Goal: Task Accomplishment & Management: Complete application form

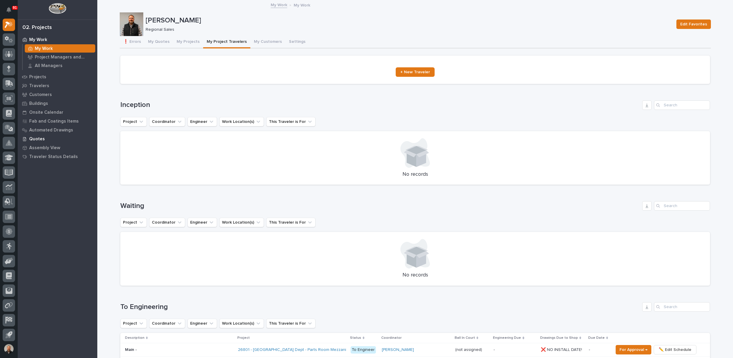
click at [38, 138] on p "Quotes" at bounding box center [37, 138] width 16 height 5
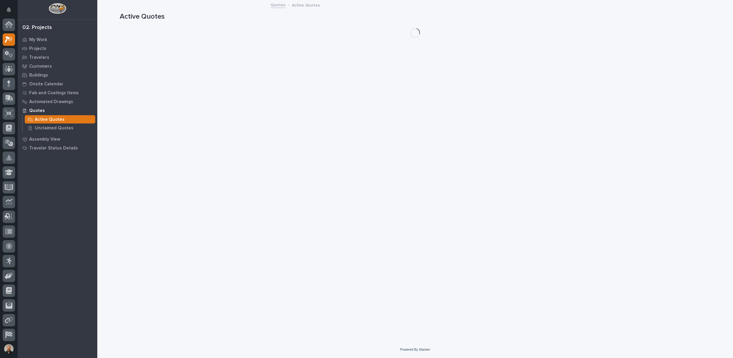
scroll to position [15, 0]
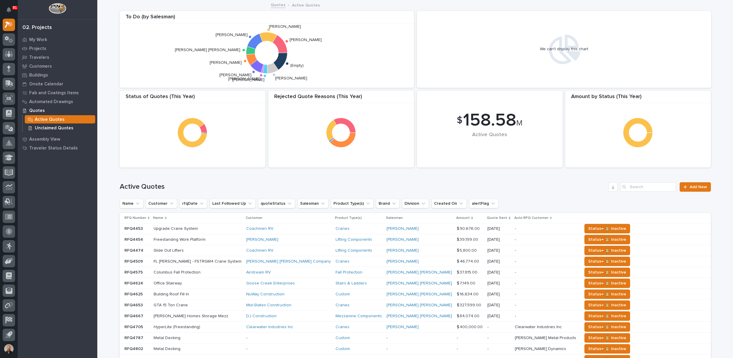
click at [53, 128] on p "Unclaimed Quotes" at bounding box center [54, 127] width 39 height 5
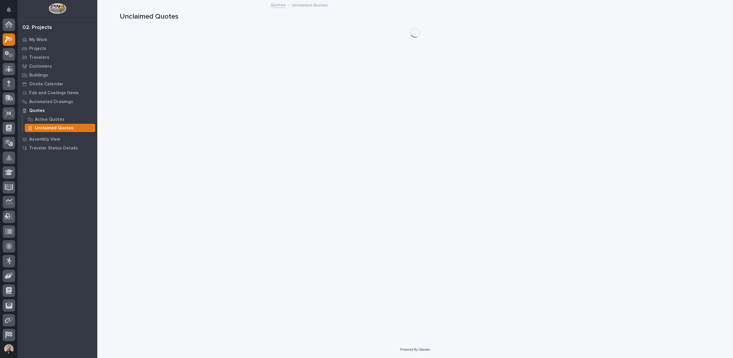
scroll to position [15, 0]
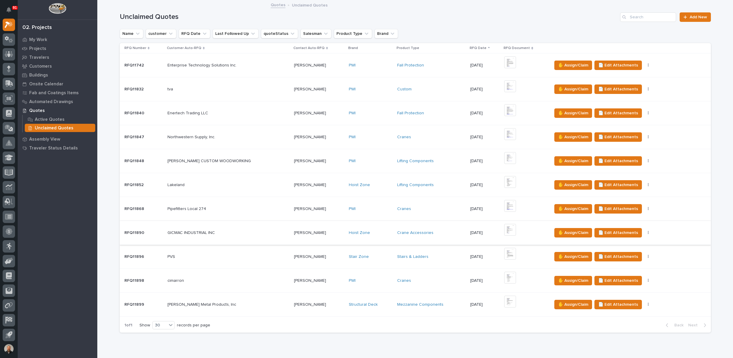
click at [504, 228] on img at bounding box center [510, 230] width 12 height 12
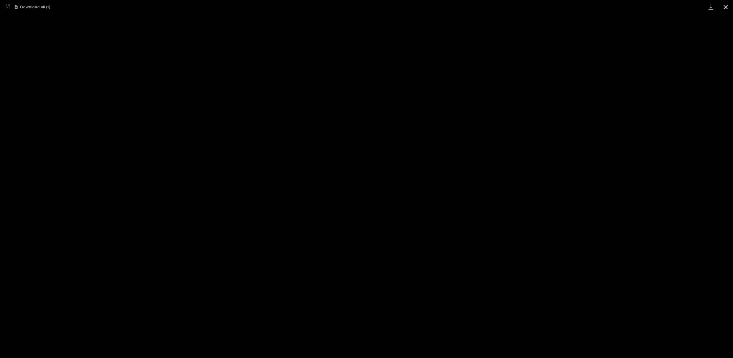
click at [727, 5] on button "Close gallery" at bounding box center [726, 7] width 15 height 14
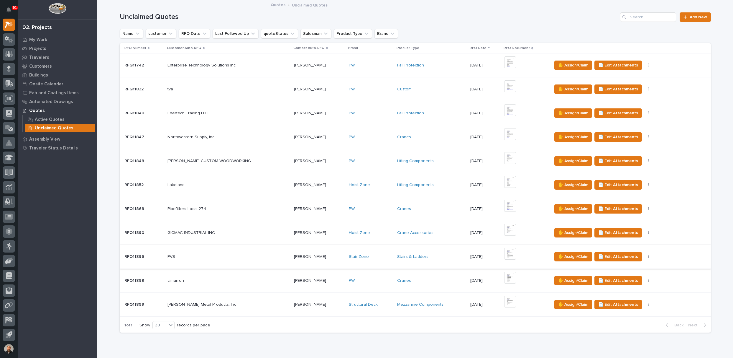
scroll to position [24, 0]
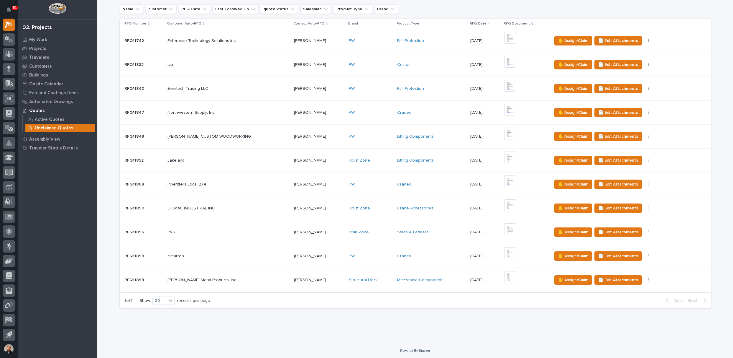
click at [504, 275] on img at bounding box center [510, 277] width 12 height 12
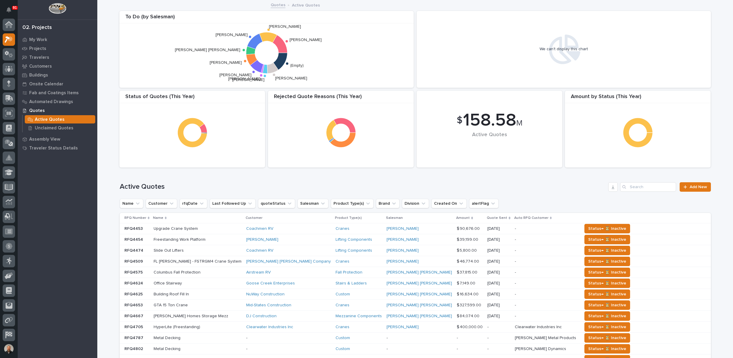
scroll to position [16, 0]
click at [42, 40] on p "My Work" at bounding box center [38, 39] width 18 height 5
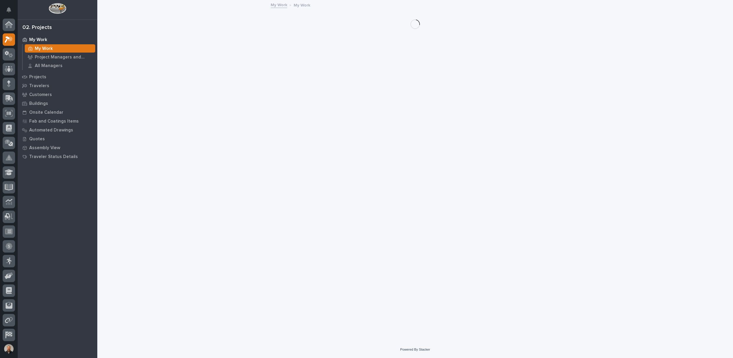
scroll to position [15, 0]
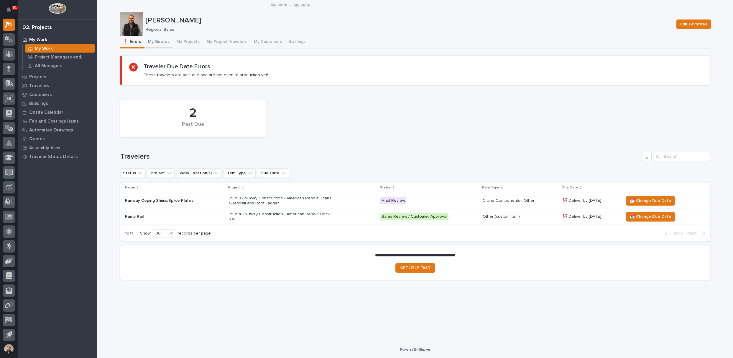
click at [165, 42] on button "My Quotes" at bounding box center [159, 42] width 29 height 12
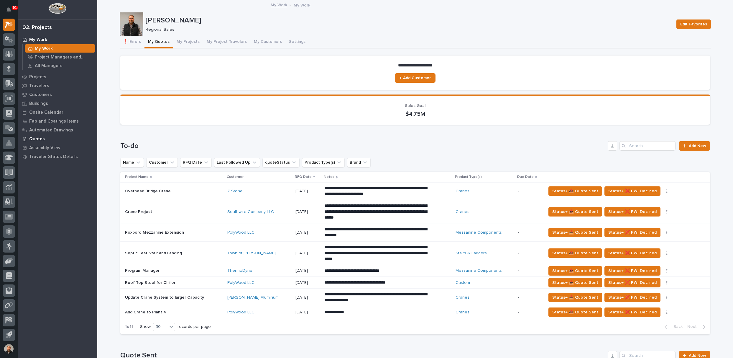
click at [35, 137] on p "Quotes" at bounding box center [37, 138] width 16 height 5
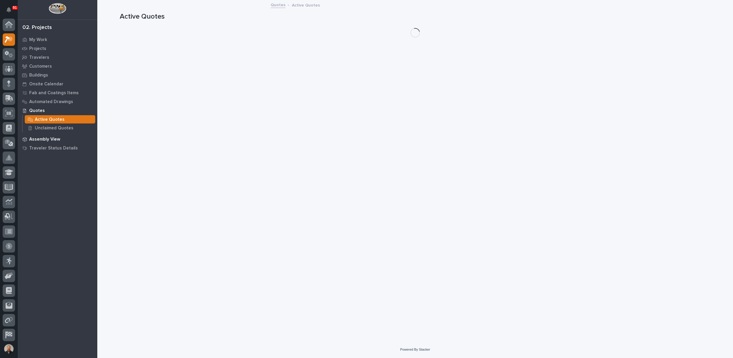
scroll to position [15, 0]
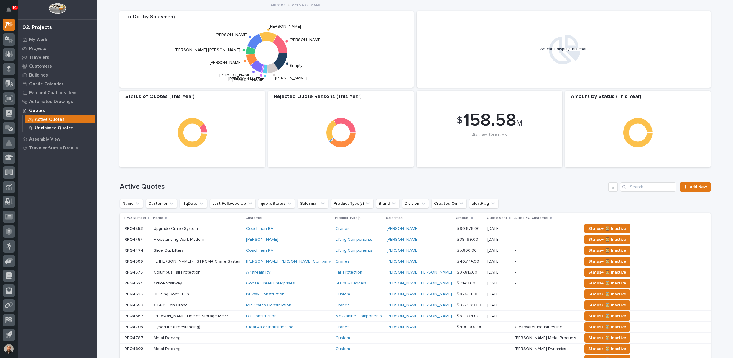
click at [64, 128] on p "Unclaimed Quotes" at bounding box center [54, 127] width 39 height 5
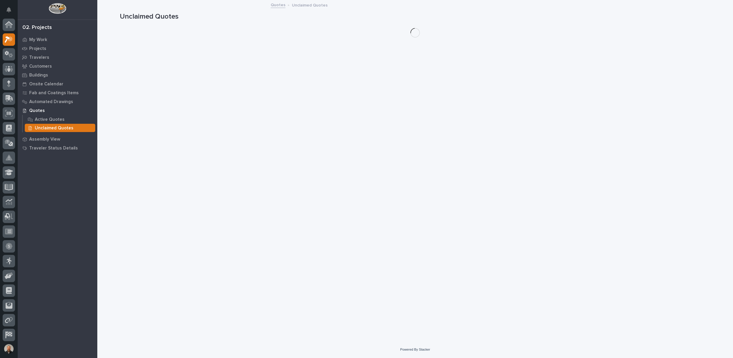
scroll to position [15, 0]
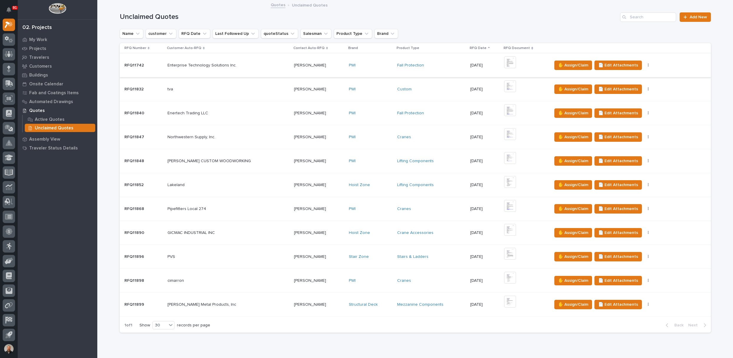
click at [506, 62] on img at bounding box center [510, 62] width 12 height 12
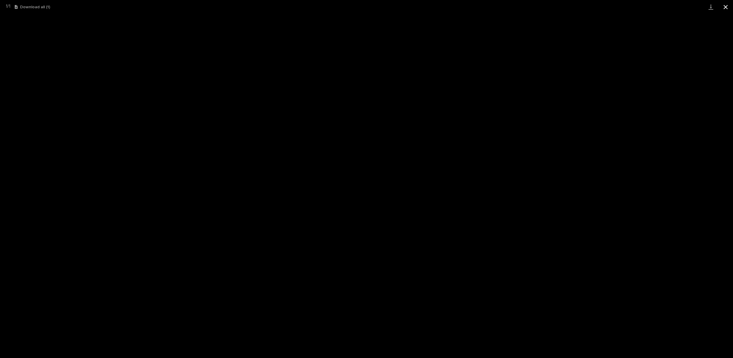
click at [727, 8] on button "Close gallery" at bounding box center [726, 7] width 15 height 14
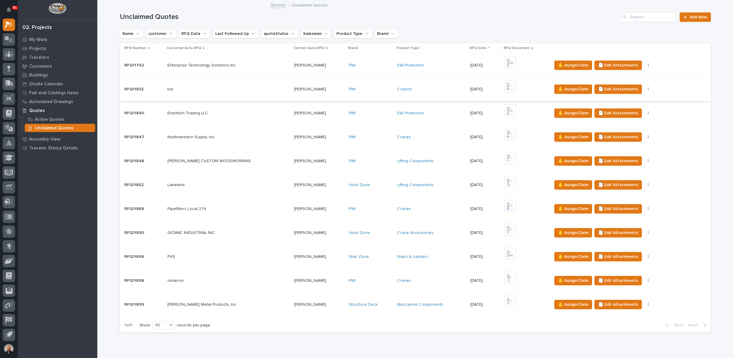
click at [504, 86] on img at bounding box center [510, 86] width 12 height 12
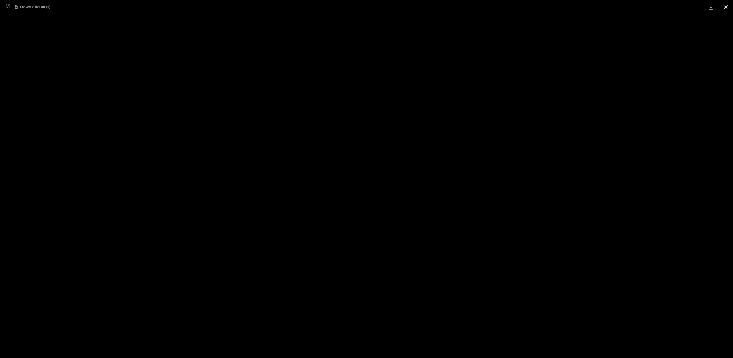
click at [725, 8] on button "Close gallery" at bounding box center [726, 7] width 15 height 14
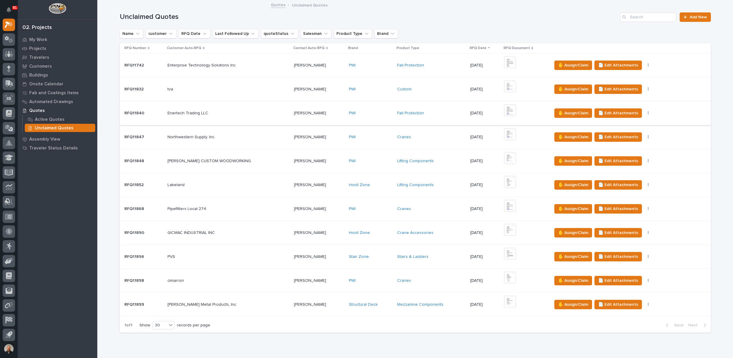
click at [505, 110] on img at bounding box center [510, 110] width 12 height 12
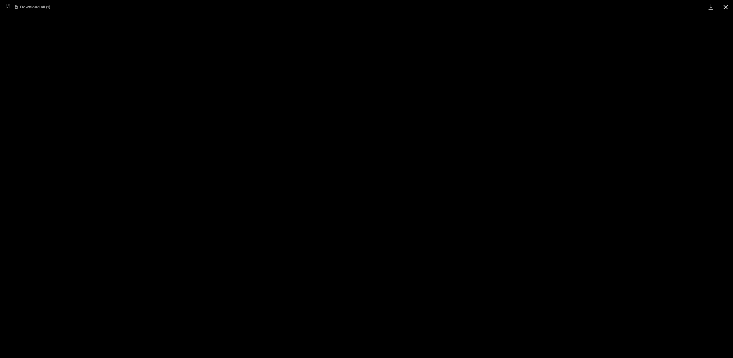
click at [726, 7] on button "Close gallery" at bounding box center [726, 7] width 15 height 14
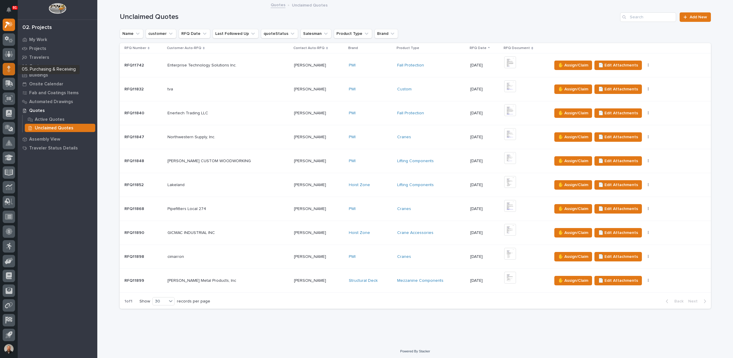
click at [9, 70] on icon at bounding box center [8, 70] width 3 height 3
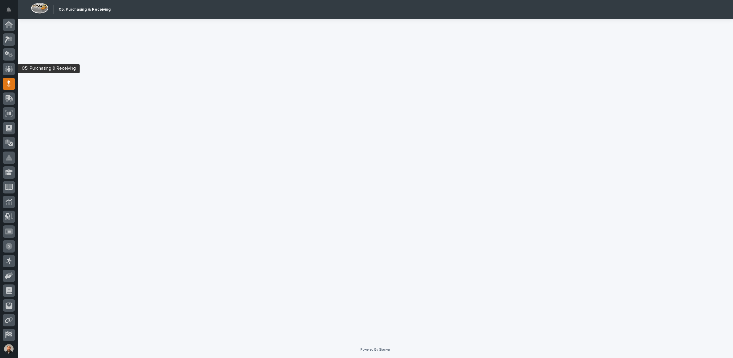
scroll to position [16, 0]
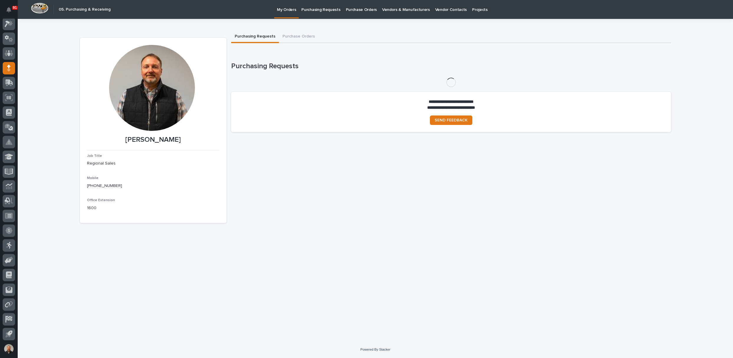
click at [325, 11] on p "Purchasing Requests" at bounding box center [321, 6] width 39 height 12
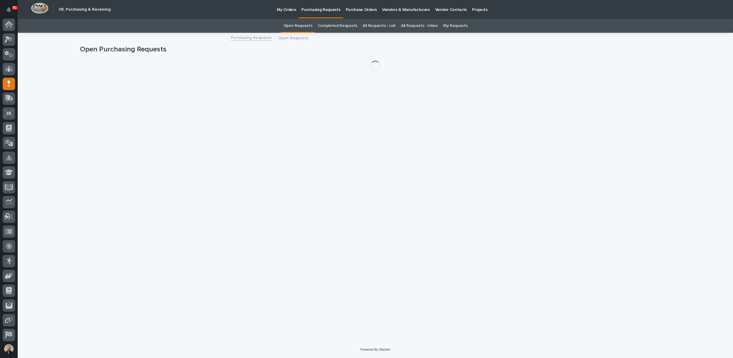
scroll to position [16, 0]
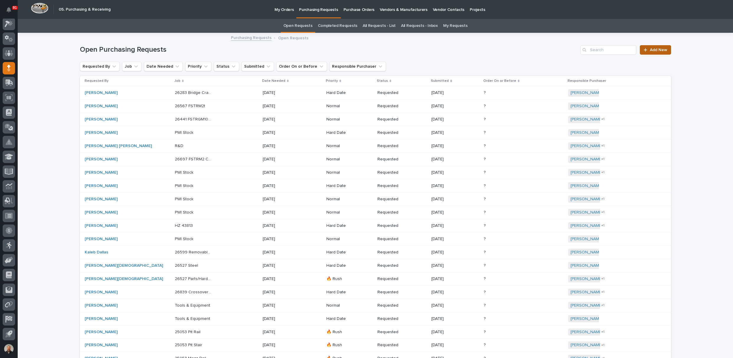
click at [654, 48] on span "Add New" at bounding box center [658, 50] width 17 height 4
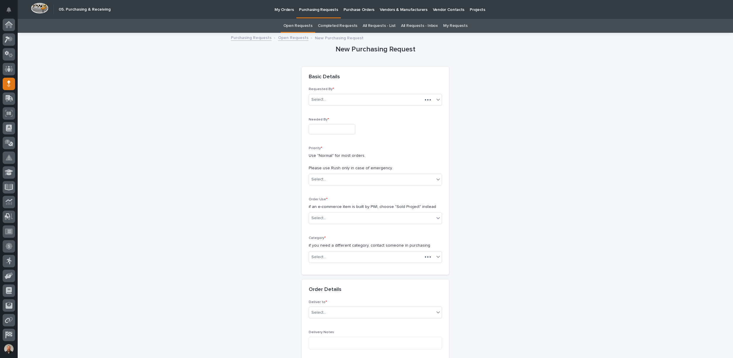
scroll to position [16, 0]
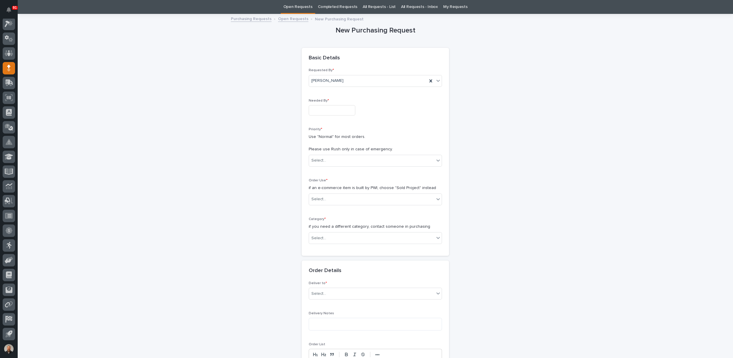
click at [320, 107] on input "text" at bounding box center [332, 110] width 47 height 10
click at [327, 80] on div "27" at bounding box center [328, 81] width 8 height 8
type input "**********"
click at [321, 160] on div "Select..." at bounding box center [319, 160] width 15 height 6
click at [319, 169] on div "🔥 Rush" at bounding box center [373, 171] width 133 height 10
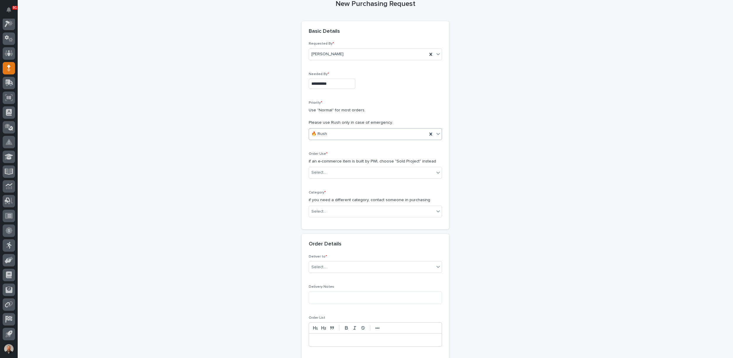
scroll to position [78, 0]
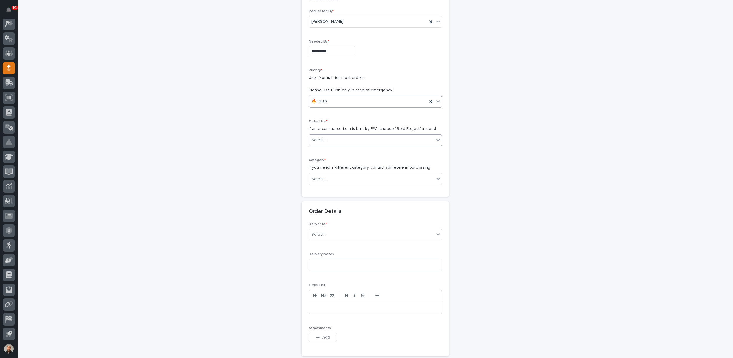
click at [322, 137] on div "Select..." at bounding box center [319, 140] width 15 height 6
click at [323, 150] on div "Sold Project" at bounding box center [373, 150] width 133 height 10
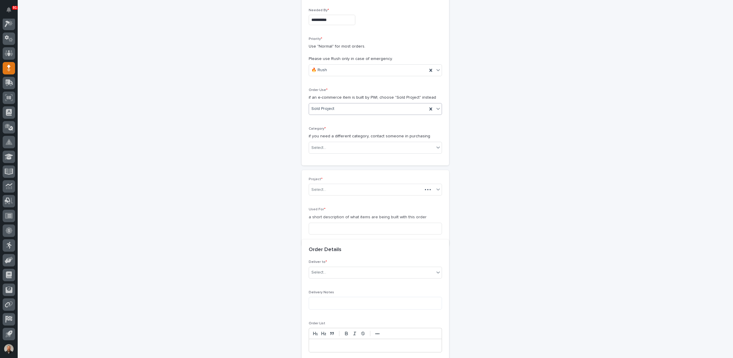
scroll to position [118, 0]
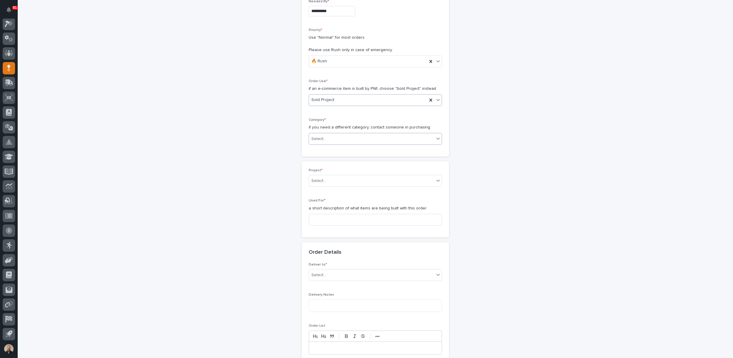
click at [317, 137] on div "Select..." at bounding box center [319, 139] width 15 height 6
click at [318, 224] on div "Steel" at bounding box center [373, 221] width 133 height 10
click at [321, 180] on div "Select..." at bounding box center [319, 181] width 15 height 6
type input "*****"
click at [354, 190] on div "26780 - Engineered Rigging - 20 Ton Double Girder Bridge Crane Ship Only" at bounding box center [373, 191] width 133 height 10
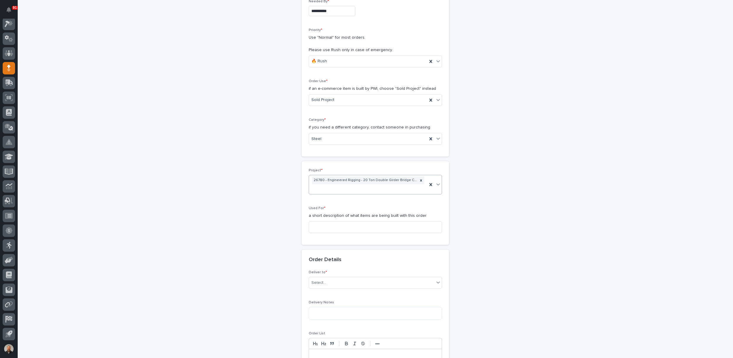
scroll to position [122, 0]
click at [317, 220] on input at bounding box center [375, 223] width 133 height 12
type input "Bridge"
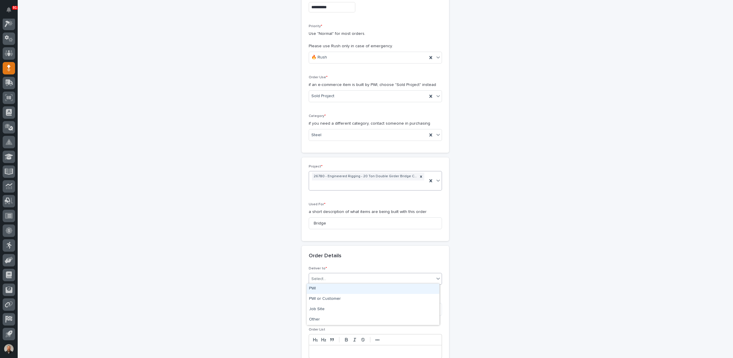
click at [322, 276] on div "Select..." at bounding box center [319, 279] width 15 height 6
click at [320, 288] on div "PWI" at bounding box center [373, 288] width 133 height 10
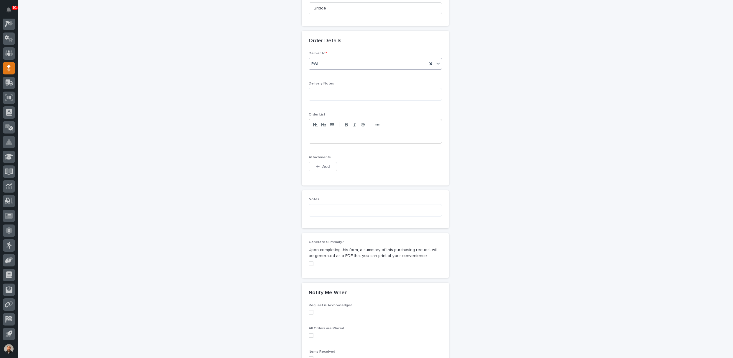
scroll to position [358, 0]
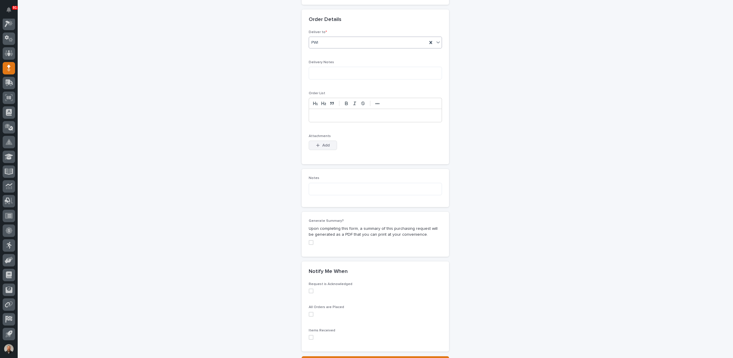
click at [323, 144] on span "Add" at bounding box center [325, 144] width 7 height 5
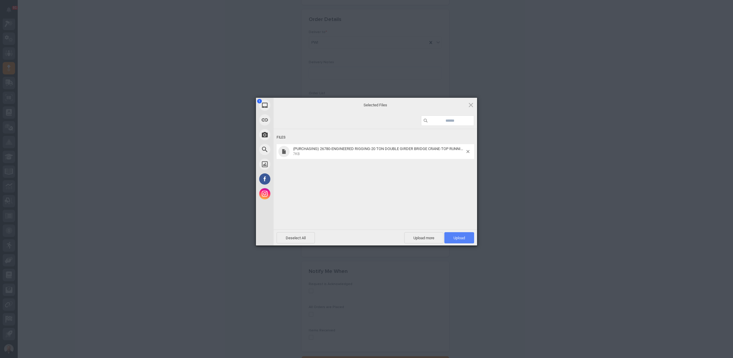
click at [462, 237] on span "Upload 1" at bounding box center [460, 237] width 12 height 4
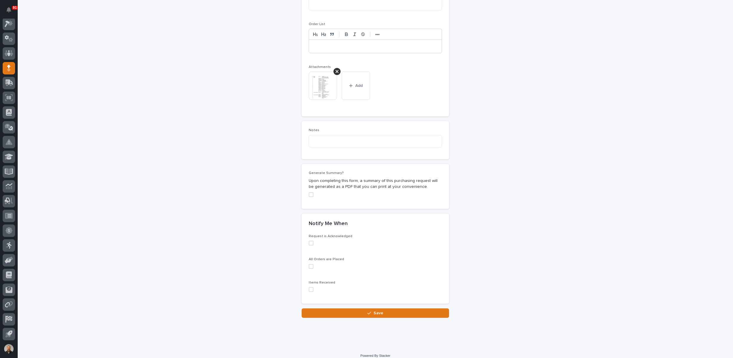
scroll to position [431, 0]
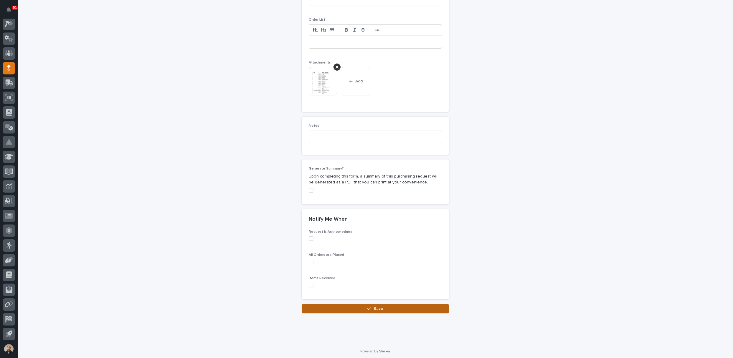
click at [381, 306] on button "Save" at bounding box center [376, 308] width 148 height 9
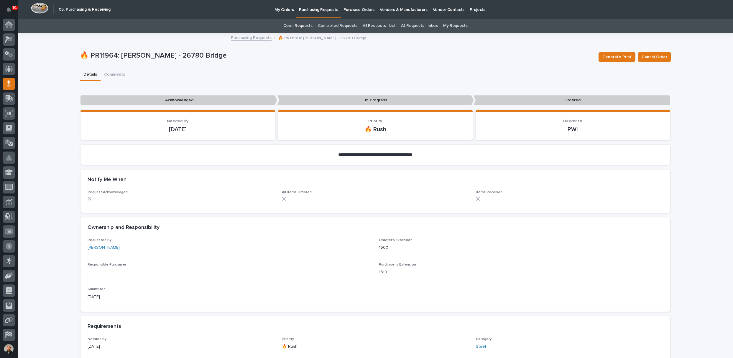
scroll to position [16, 0]
click at [317, 10] on p "Purchasing Requests" at bounding box center [318, 6] width 39 height 12
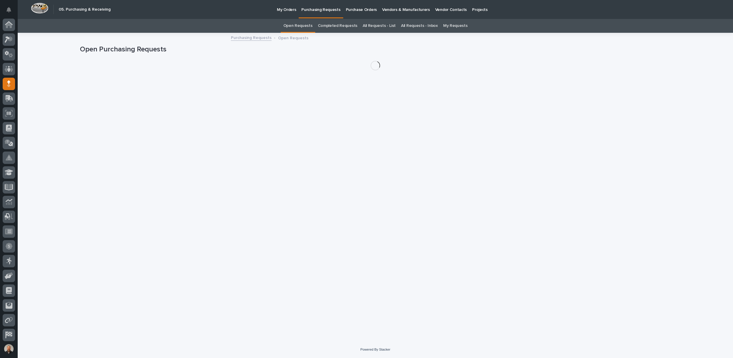
scroll to position [16, 0]
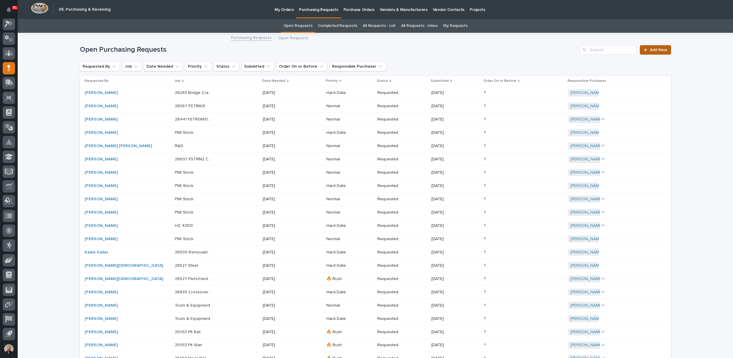
click at [653, 51] on span "Add New" at bounding box center [658, 50] width 17 height 4
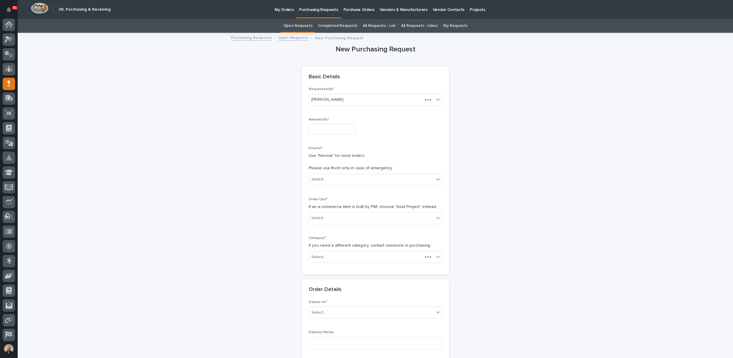
scroll to position [16, 0]
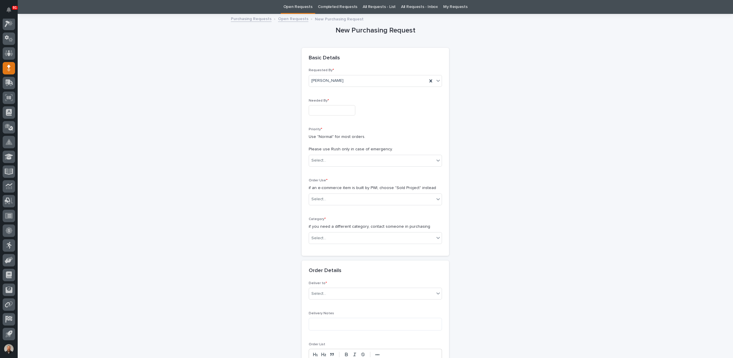
click at [325, 107] on input "text" at bounding box center [332, 110] width 47 height 10
click at [330, 81] on div "27" at bounding box center [328, 81] width 8 height 8
type input "**********"
click at [323, 158] on div "Select..." at bounding box center [319, 160] width 15 height 6
click at [319, 170] on div "🔥 Rush" at bounding box center [373, 171] width 133 height 10
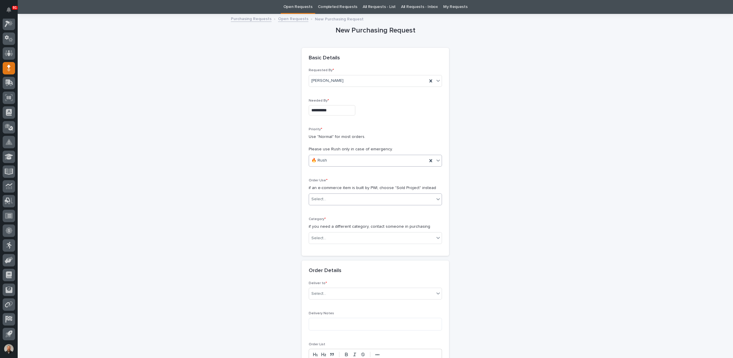
click at [318, 199] on div "Select..." at bounding box center [319, 199] width 15 height 6
click at [319, 208] on div "Sold Project" at bounding box center [373, 209] width 133 height 10
click at [325, 236] on div "Select..." at bounding box center [371, 238] width 125 height 10
click at [327, 298] on div "Parts & Hardware" at bounding box center [373, 299] width 133 height 10
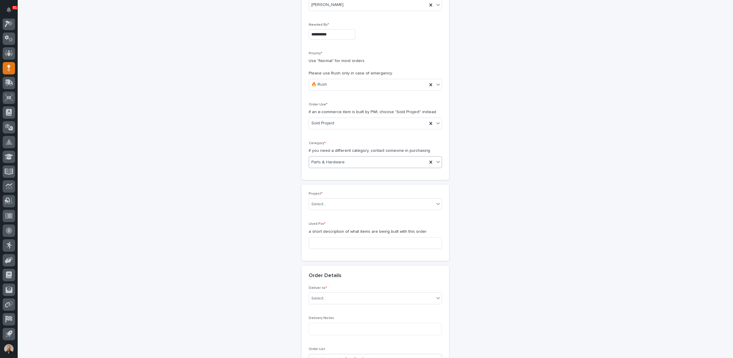
scroll to position [166, 0]
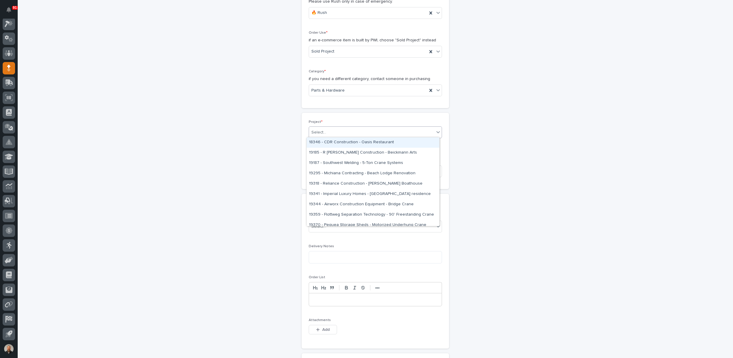
click at [323, 131] on div "Select..." at bounding box center [371, 132] width 125 height 10
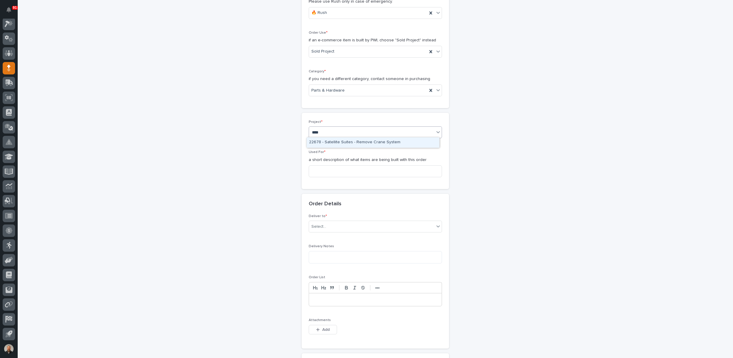
type input "*****"
click at [332, 142] on div "26780 - Engineered Rigging - 20 Ton Double Girder Bridge Crane Ship Only" at bounding box center [373, 142] width 133 height 10
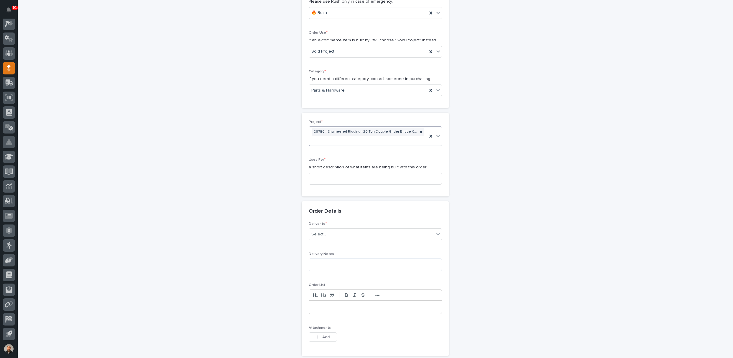
scroll to position [170, 0]
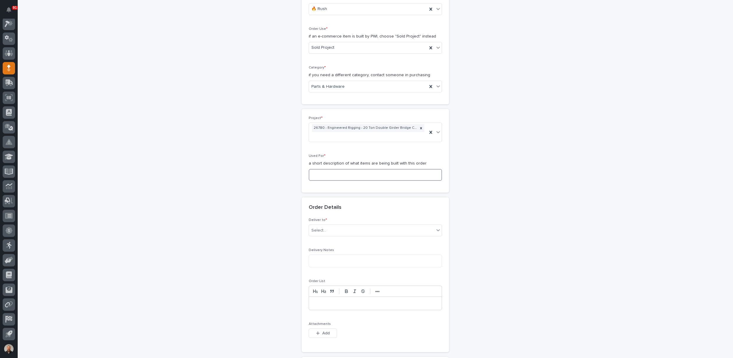
click at [319, 173] on input at bounding box center [375, 175] width 133 height 12
type input "Bridge"
click at [327, 229] on div "Select..." at bounding box center [371, 230] width 125 height 10
click at [326, 239] on div "PWI" at bounding box center [373, 240] width 133 height 10
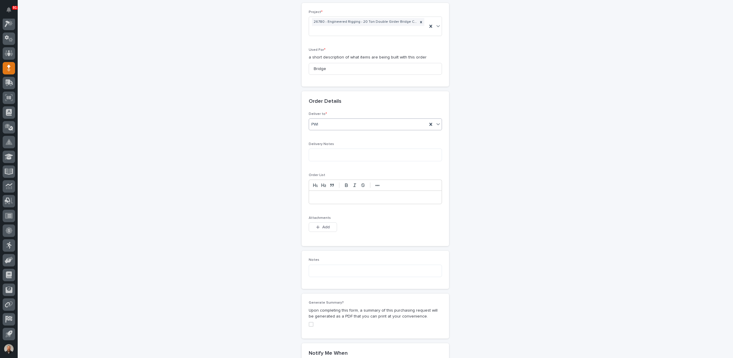
scroll to position [318, 0]
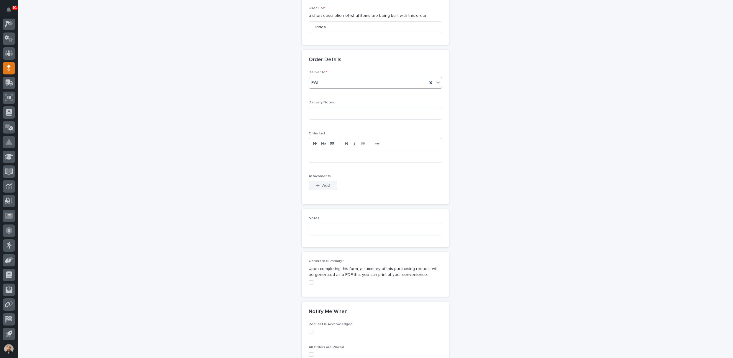
click at [322, 186] on span "Add" at bounding box center [325, 185] width 7 height 5
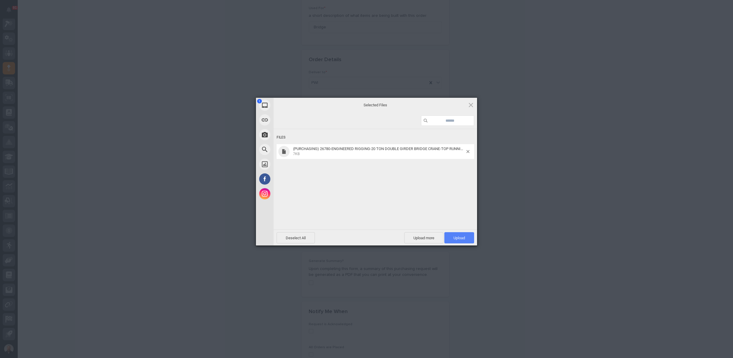
click at [460, 236] on span "Upload 1" at bounding box center [460, 237] width 12 height 4
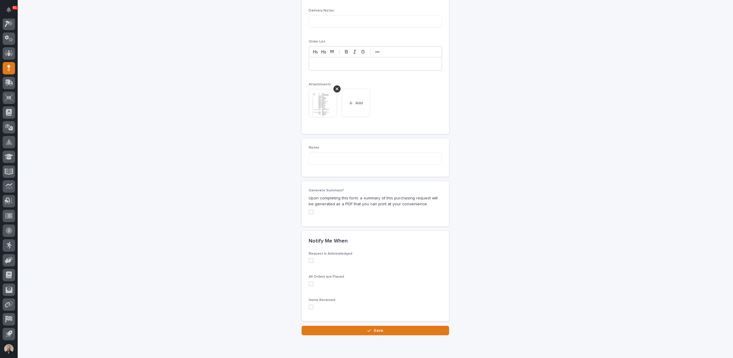
scroll to position [431, 0]
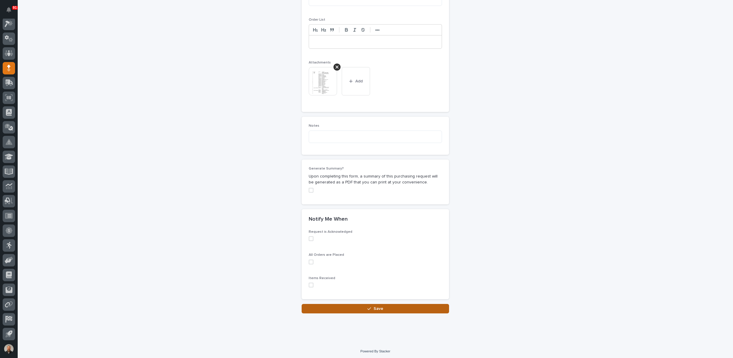
click at [379, 307] on span "Save" at bounding box center [379, 308] width 10 height 5
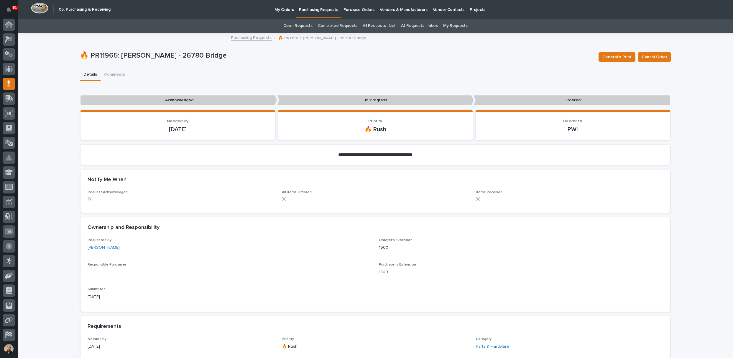
scroll to position [16, 0]
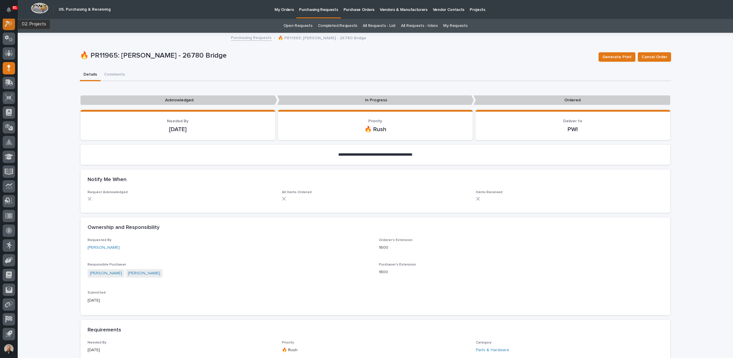
click at [9, 26] on icon at bounding box center [9, 23] width 9 height 7
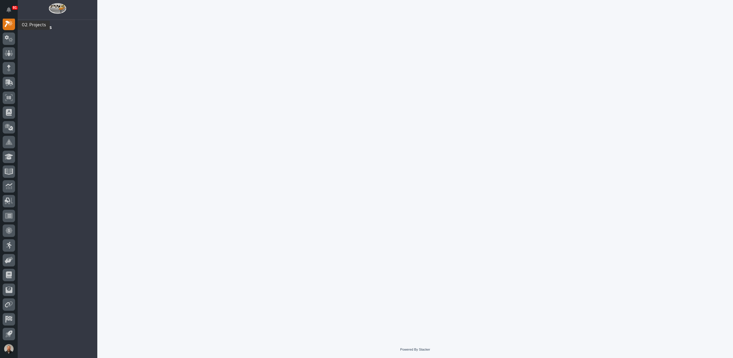
scroll to position [15, 0]
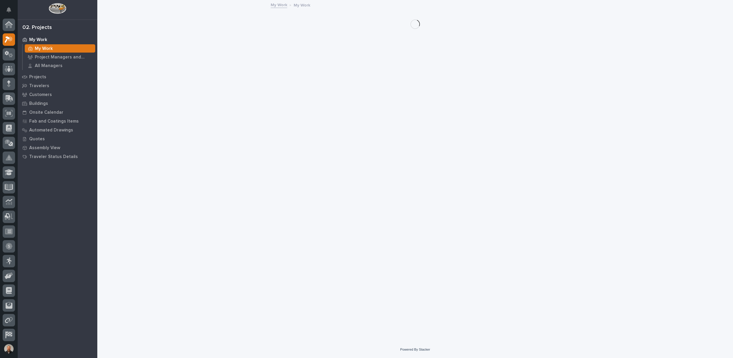
scroll to position [15, 0]
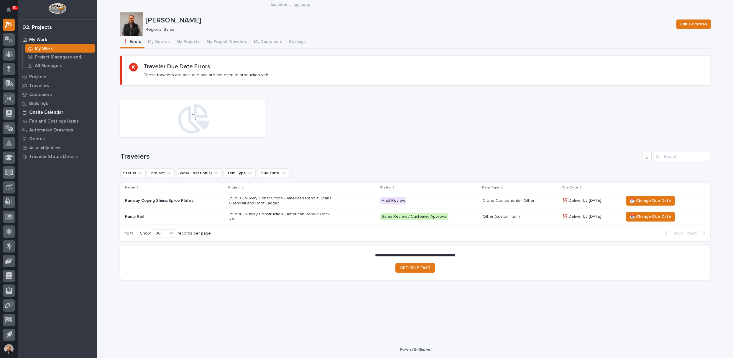
click at [49, 110] on p "Onsite Calendar" at bounding box center [46, 112] width 34 height 5
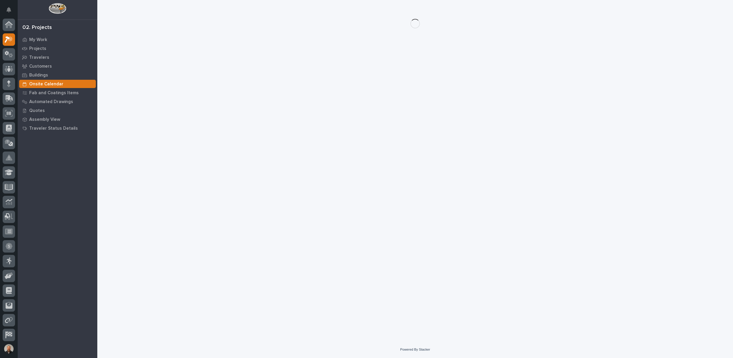
scroll to position [15, 0]
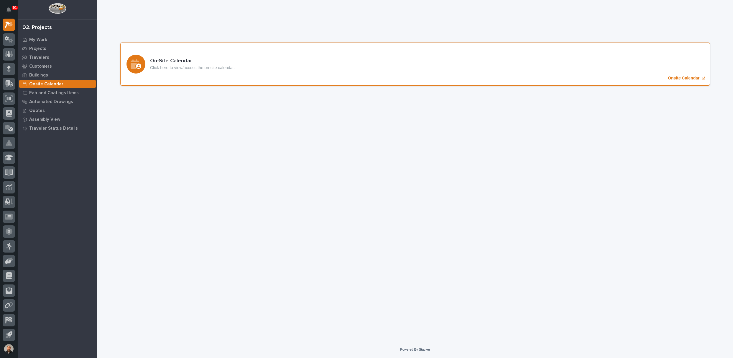
click at [681, 77] on p "Onsite Calendar" at bounding box center [684, 78] width 32 height 5
